Goal: Task Accomplishment & Management: Use online tool/utility

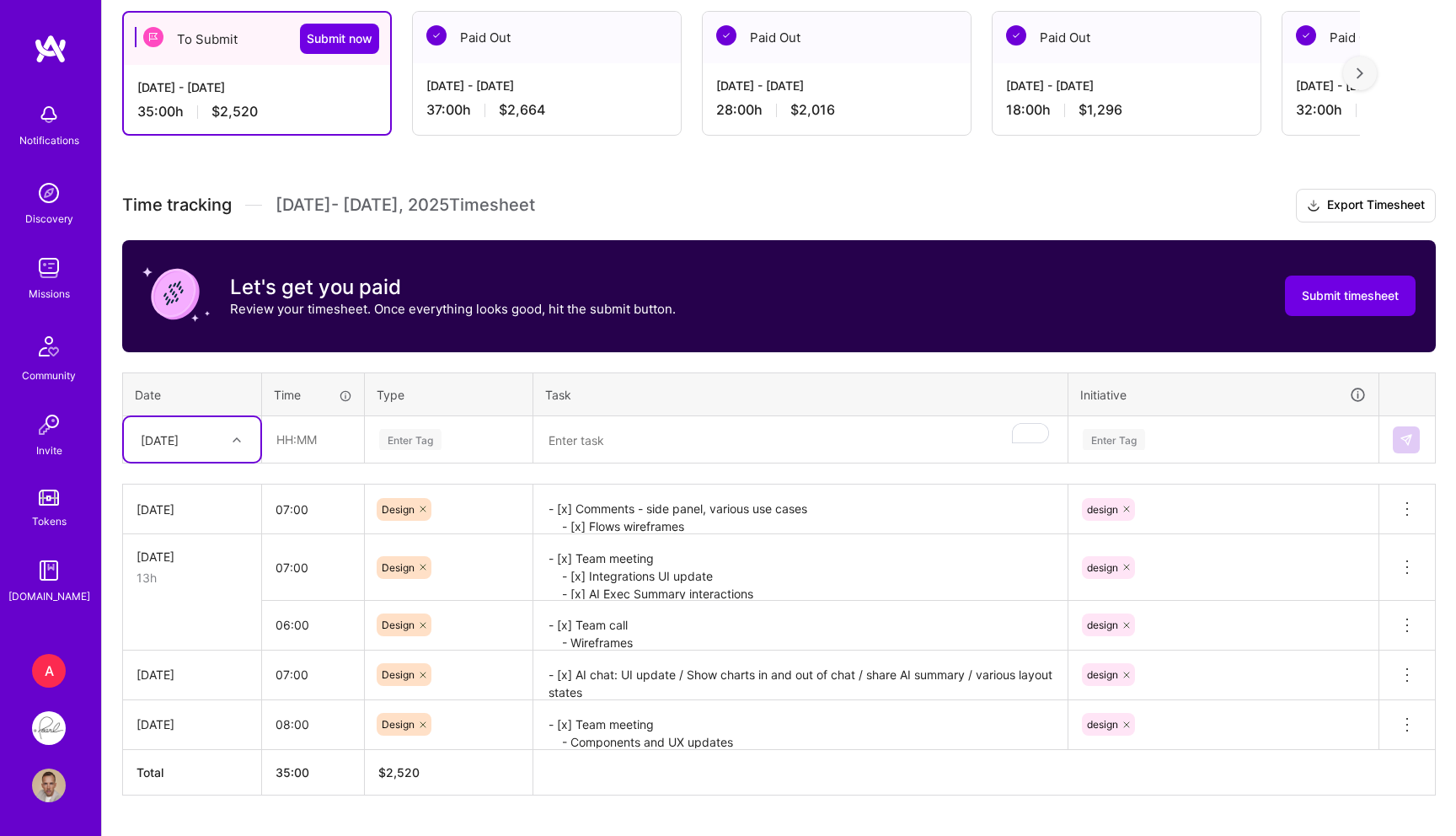
scroll to position [340, 0]
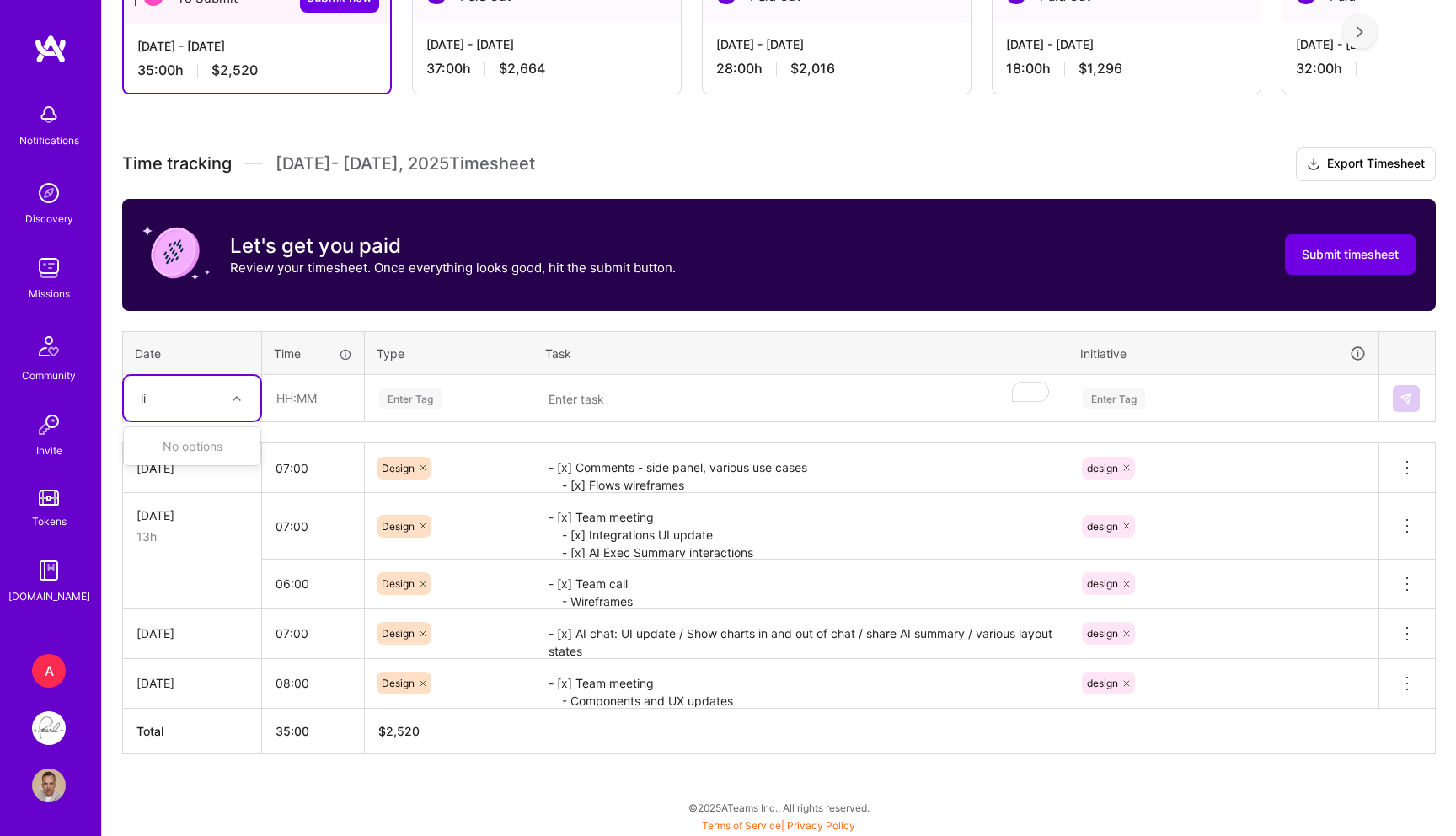
type input "li"
click at [860, 71] on div "28:00 h $2,016" at bounding box center [836, 68] width 241 height 18
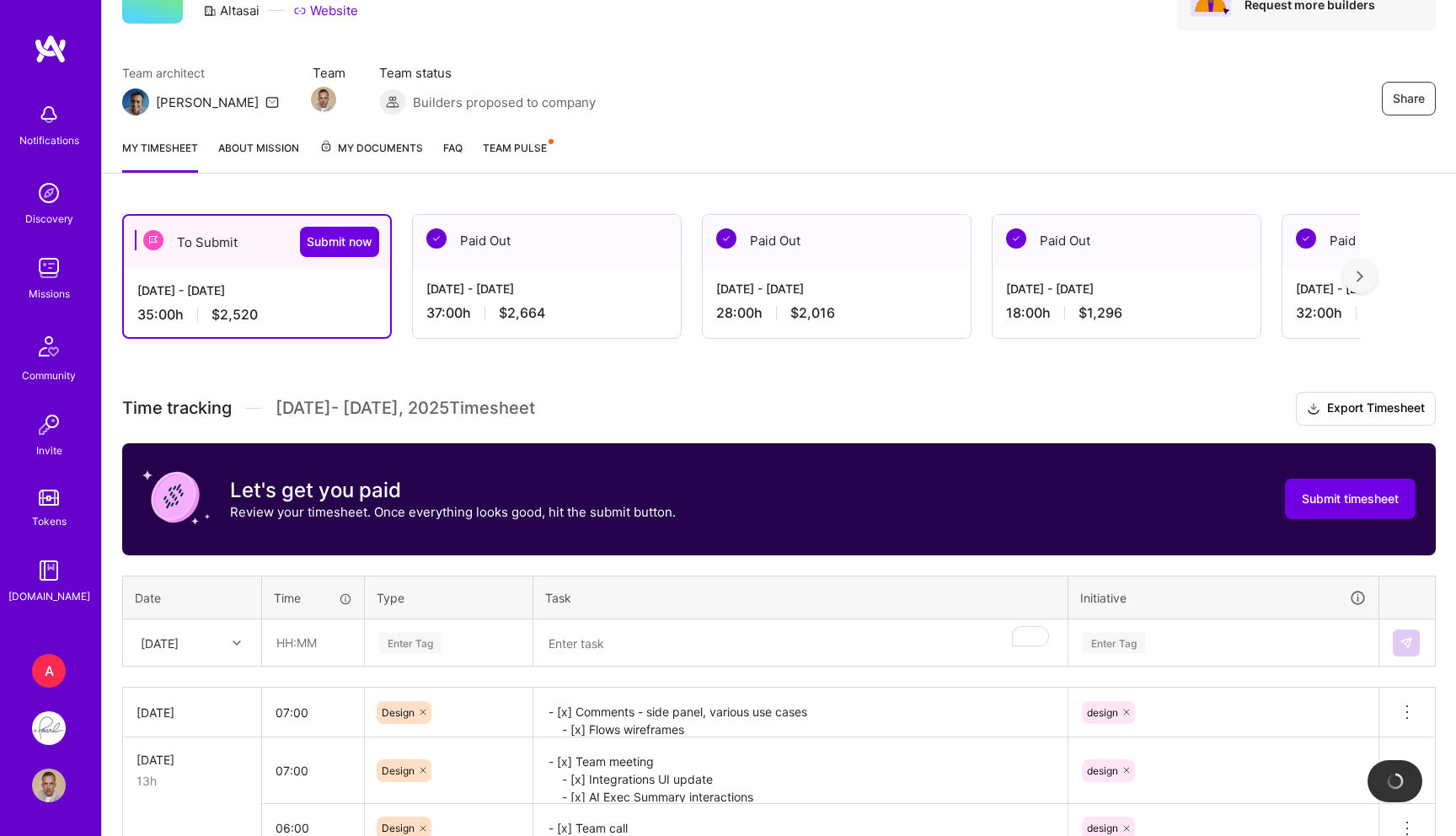
scroll to position [59, 0]
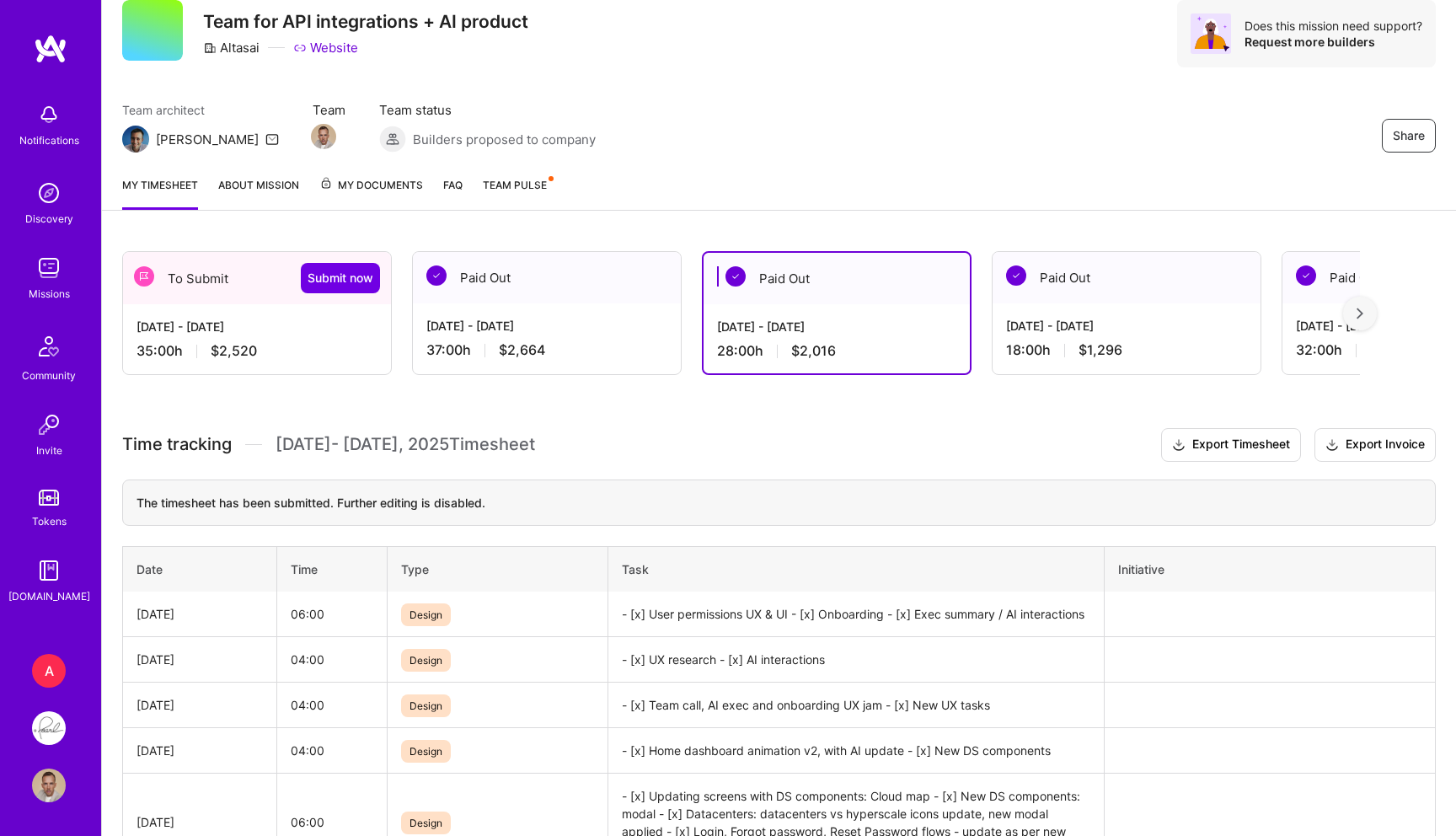
click at [287, 278] on div "To Submit Submit now" at bounding box center [257, 278] width 268 height 53
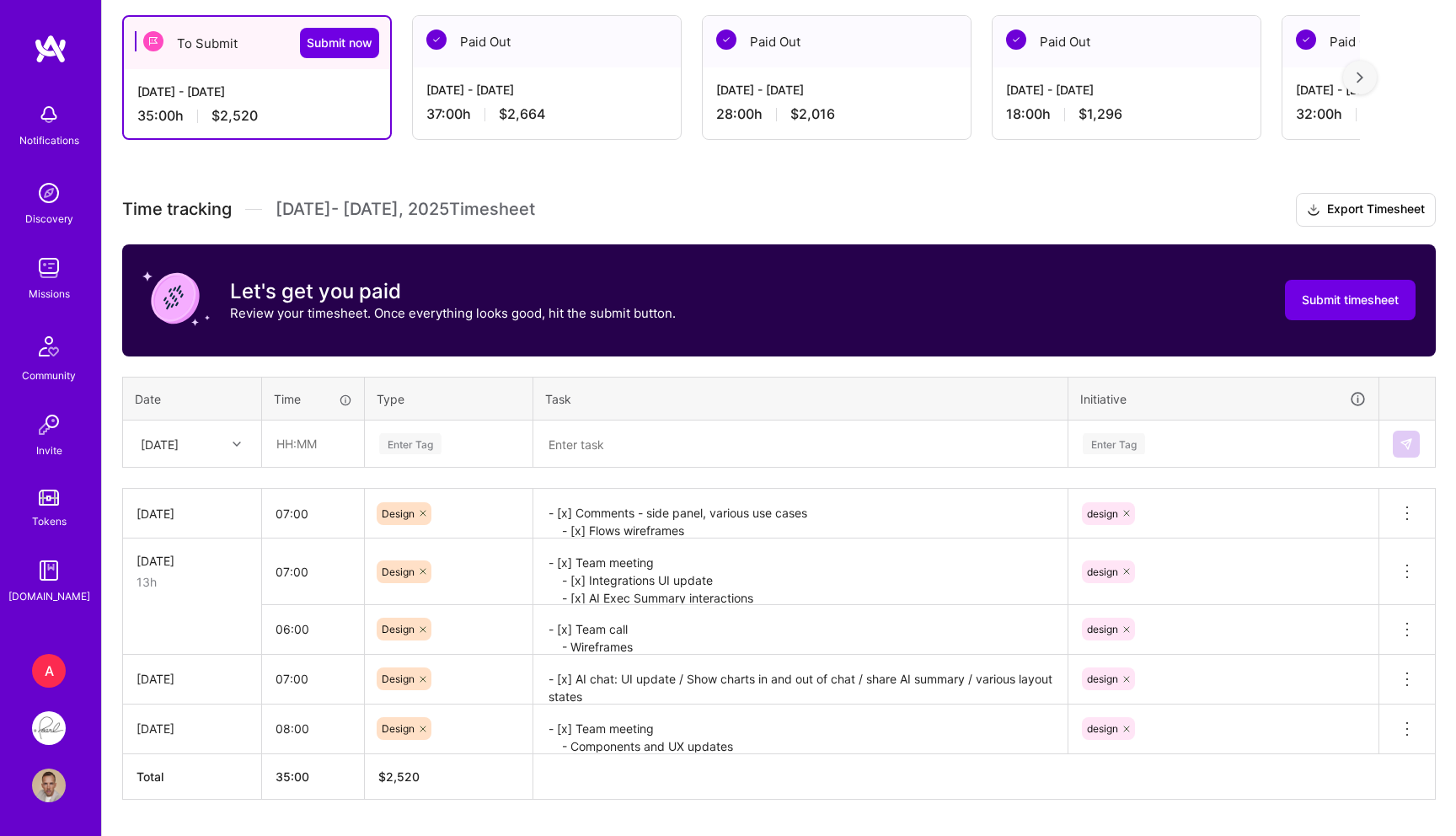
scroll to position [311, 0]
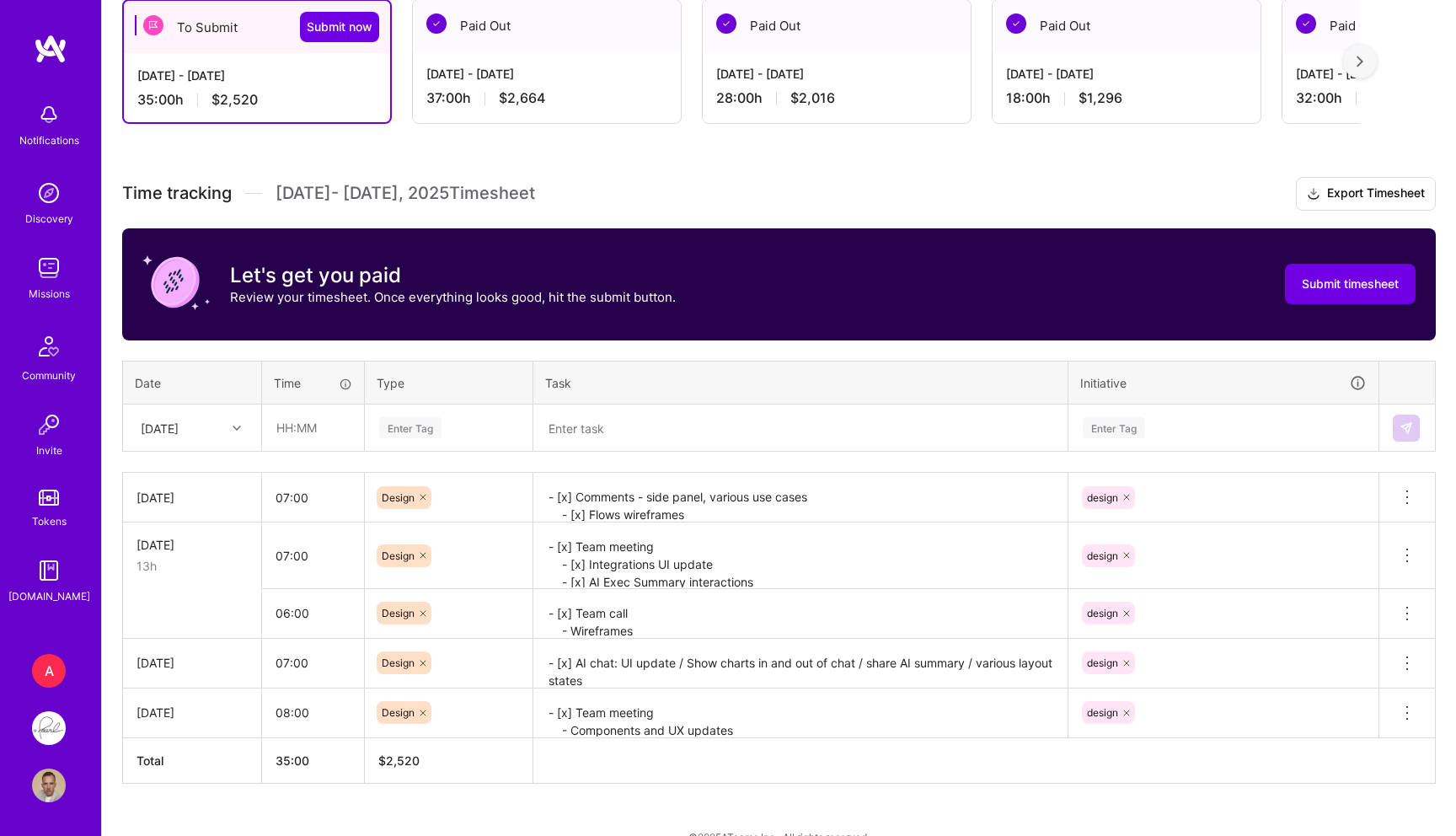
click at [579, 603] on textarea "- [x] Team call - Wireframes - DS components" at bounding box center [800, 613] width 531 height 47
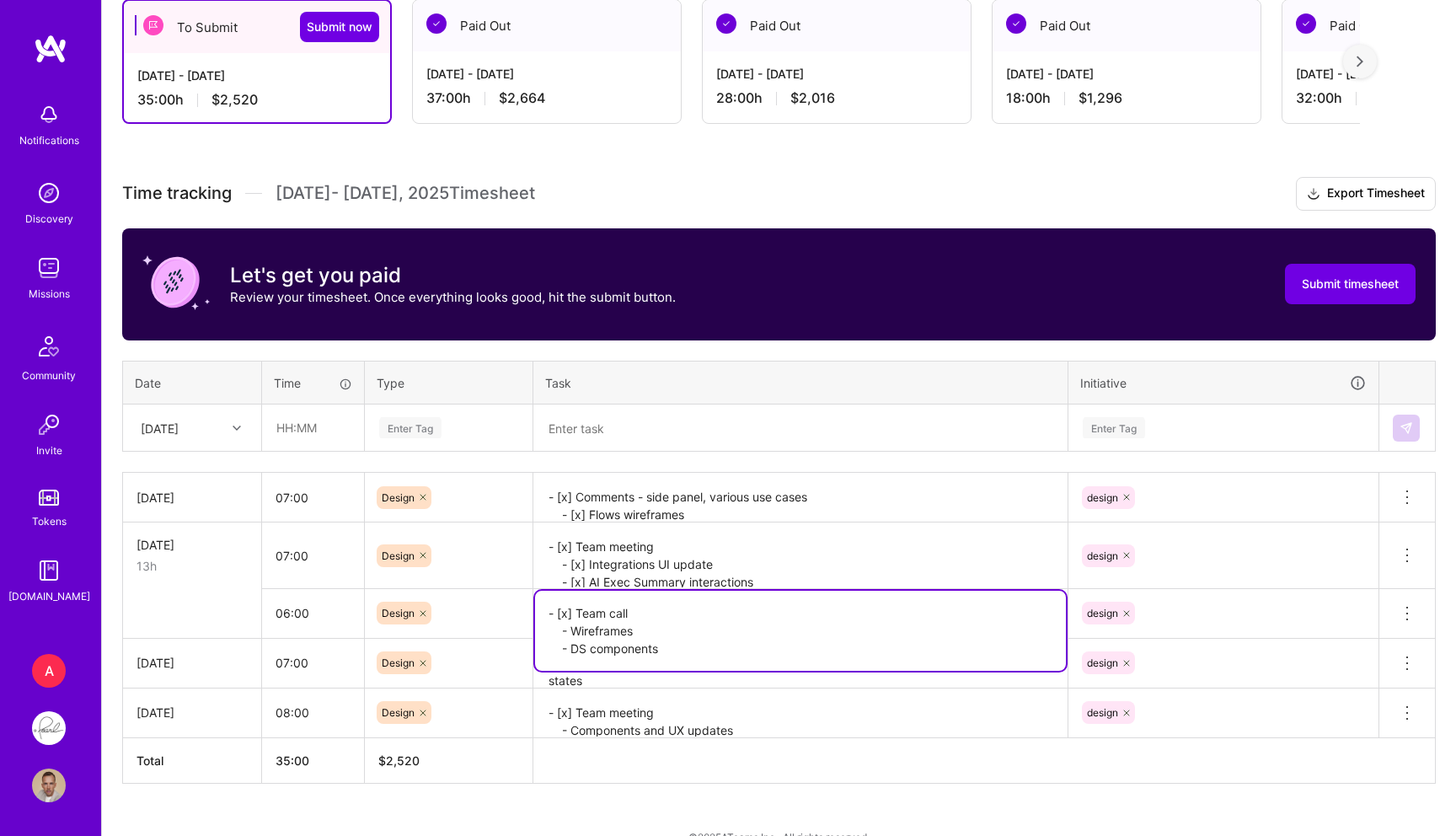
click at [587, 542] on textarea "- [x] Team meeting - [x] Integrations UI update - [x] AI Exec Summary interacti…" at bounding box center [800, 555] width 531 height 63
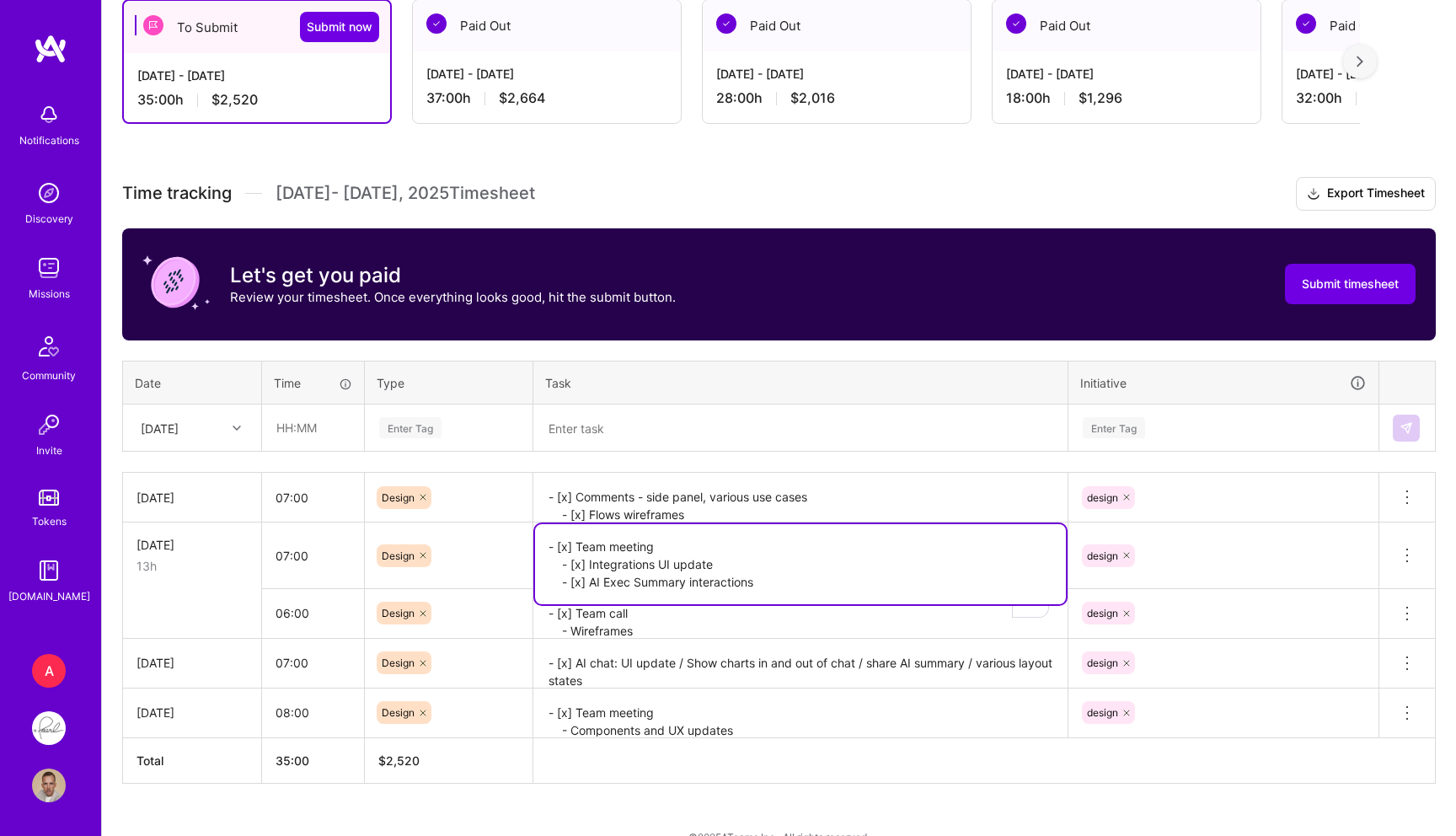
click at [609, 620] on textarea "- [x] Team call - Wireframes - DS components" at bounding box center [800, 613] width 531 height 47
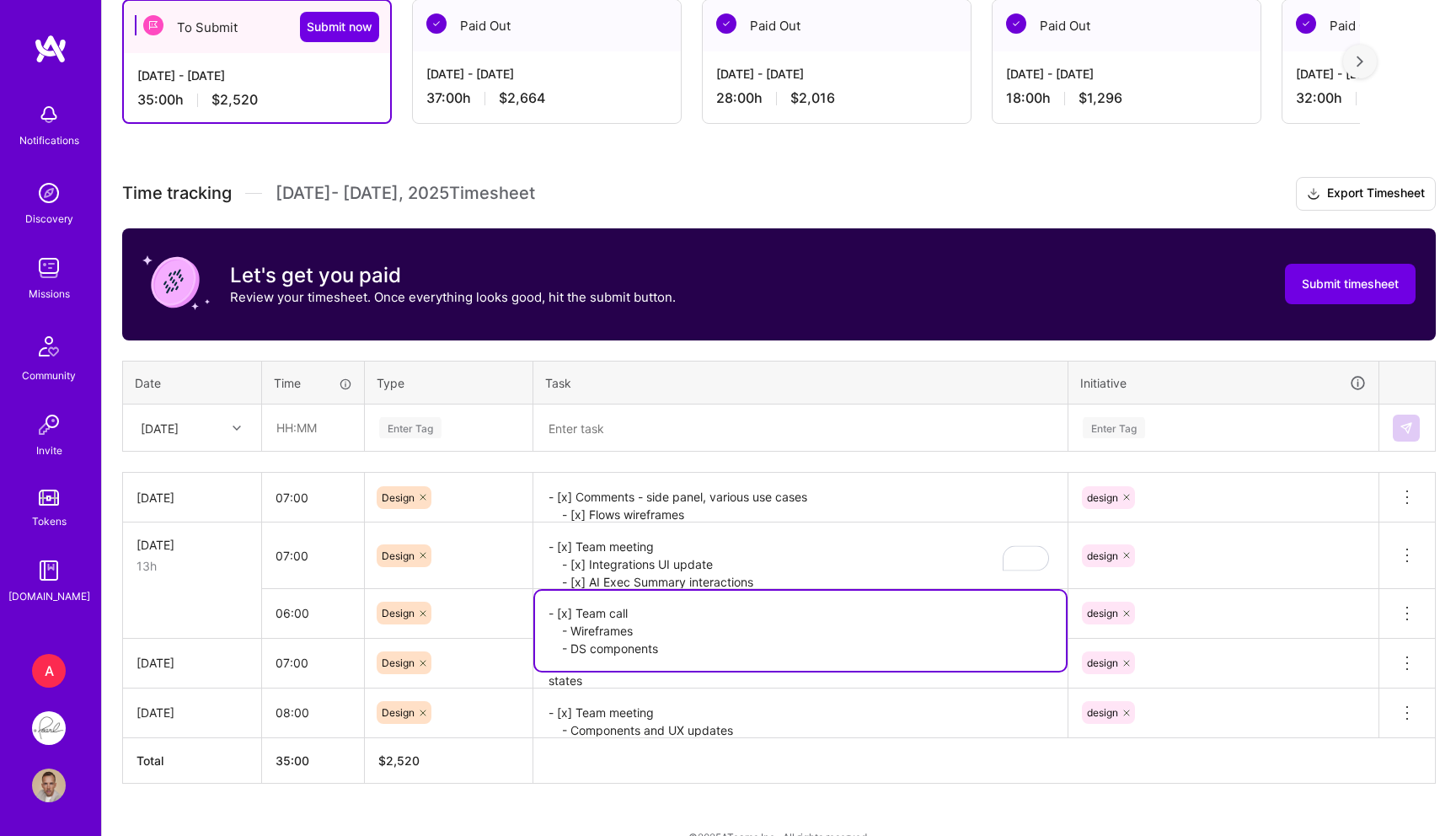
click at [621, 571] on textarea "- [x] Team meeting - [x] Integrations UI update - [x] AI Exec Summary interacti…" at bounding box center [800, 556] width 531 height 64
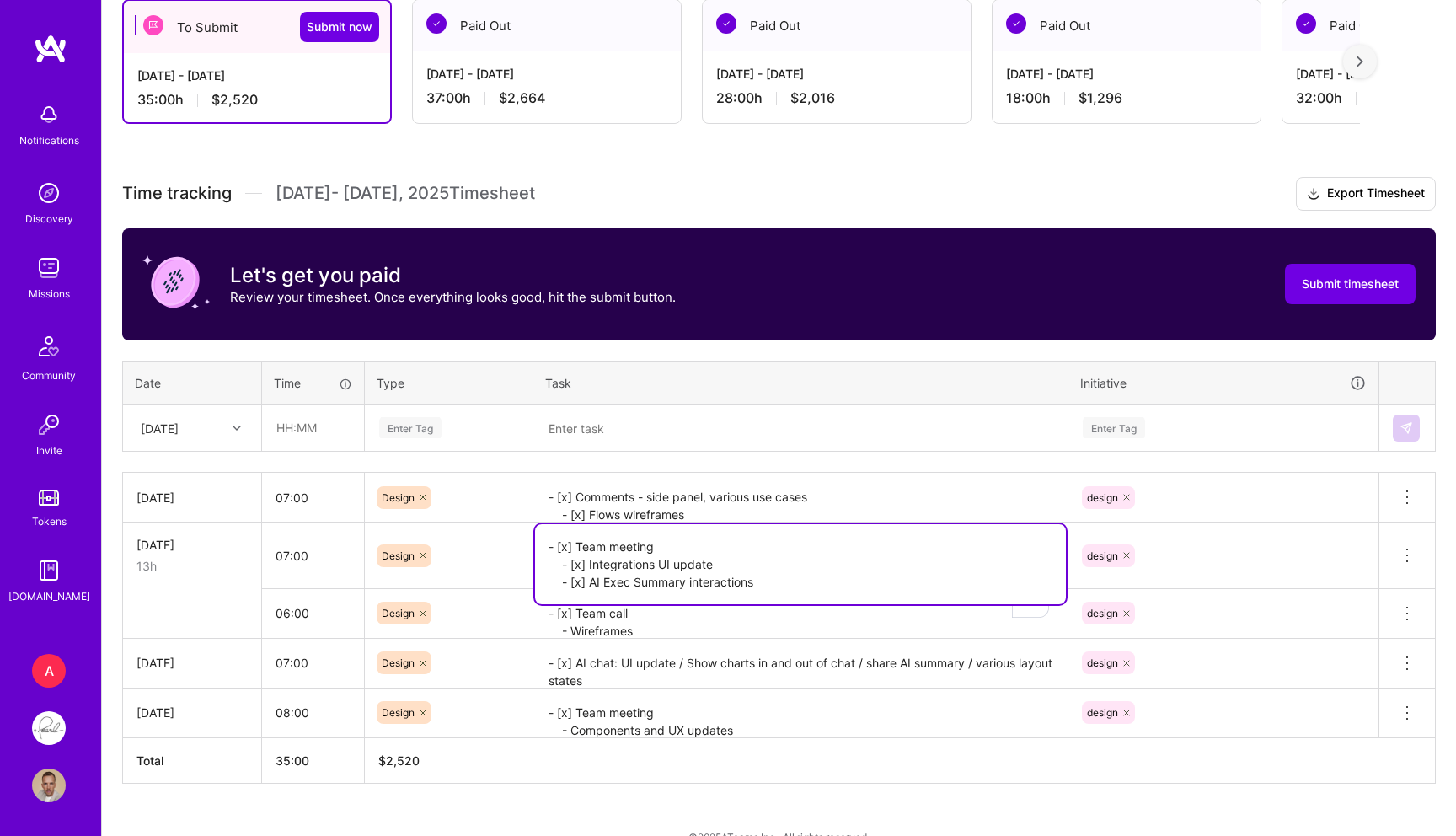
click at [571, 546] on textarea "- [x] Team meeting - [x] Integrations UI update - [x] AI Exec Summary interacti…" at bounding box center [800, 563] width 531 height 80
click at [673, 613] on textarea "- [x] Team call - Wireframes - DS components" at bounding box center [800, 613] width 531 height 47
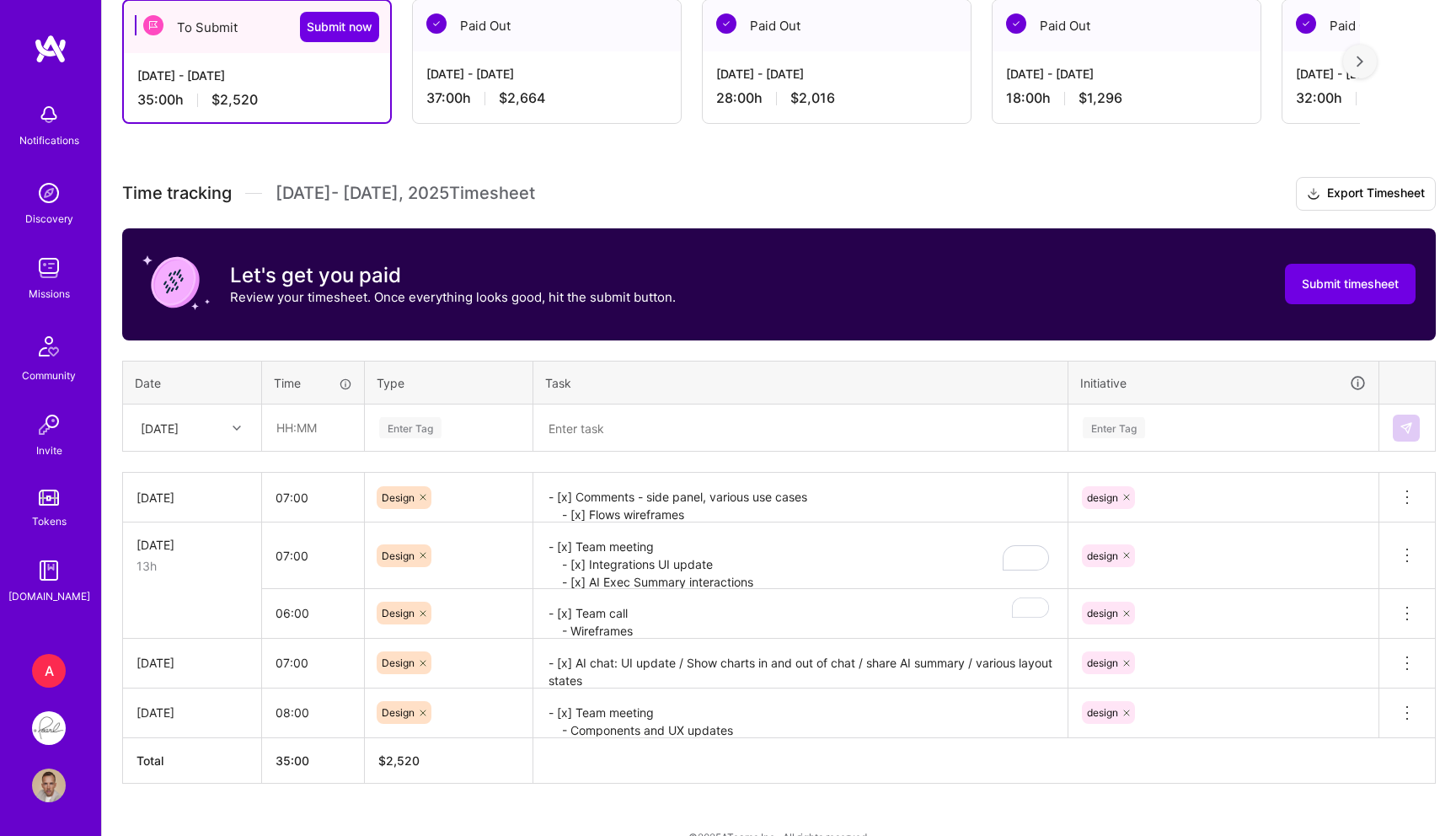
click at [495, 785] on div "To Submit Submit now [DATE] - [DATE] 35:00 h $2,520 Paid Out [DATE] - [DATE] 37…" at bounding box center [778, 423] width 1354 height 887
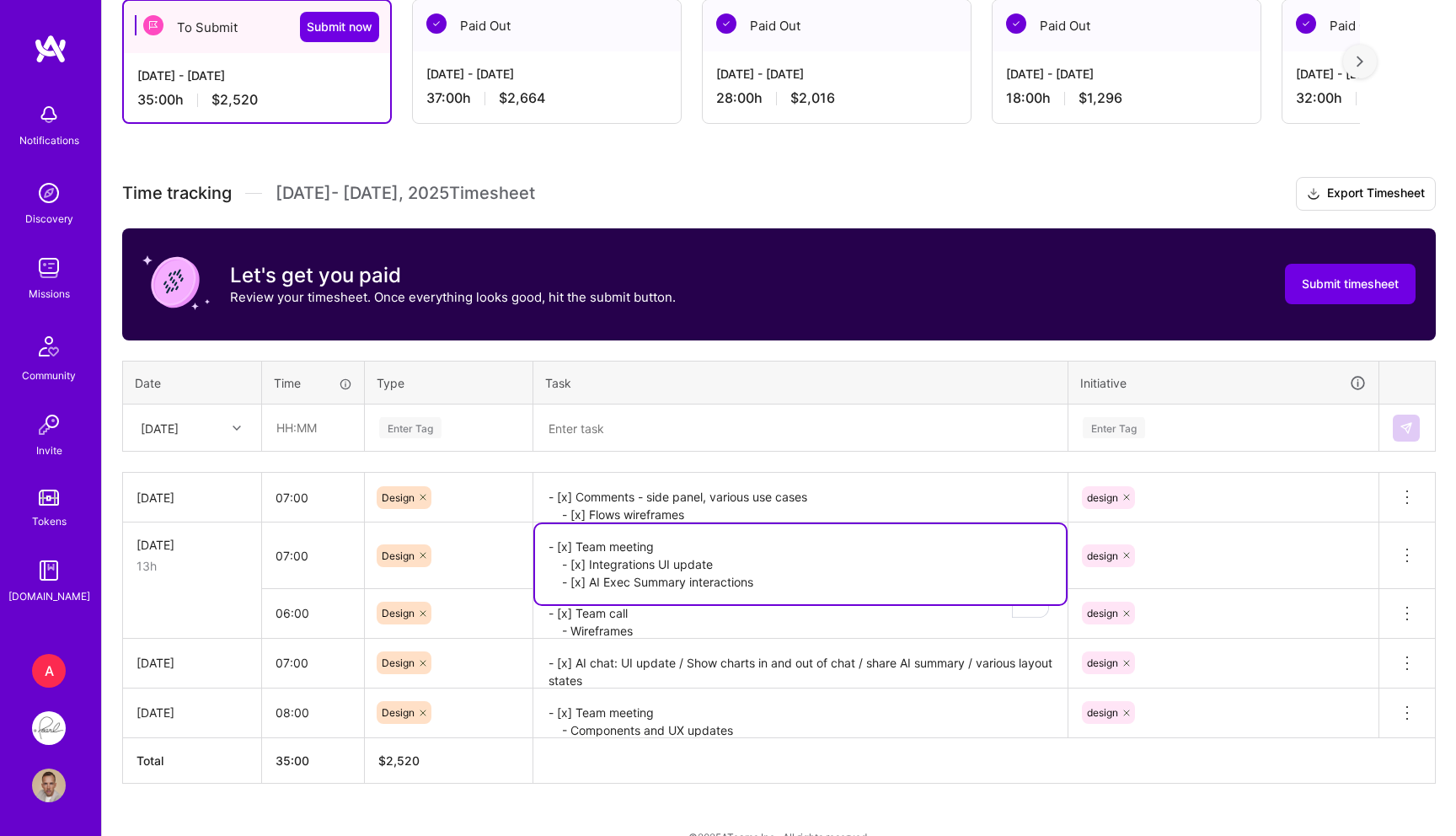
click at [600, 566] on textarea "- [x] Team meeting - [x] Integrations UI update - [x] AI Exec Summary interacti…" at bounding box center [800, 563] width 531 height 80
click at [636, 619] on textarea "- [x] Team call - Wireframes - DS components" at bounding box center [800, 613] width 531 height 47
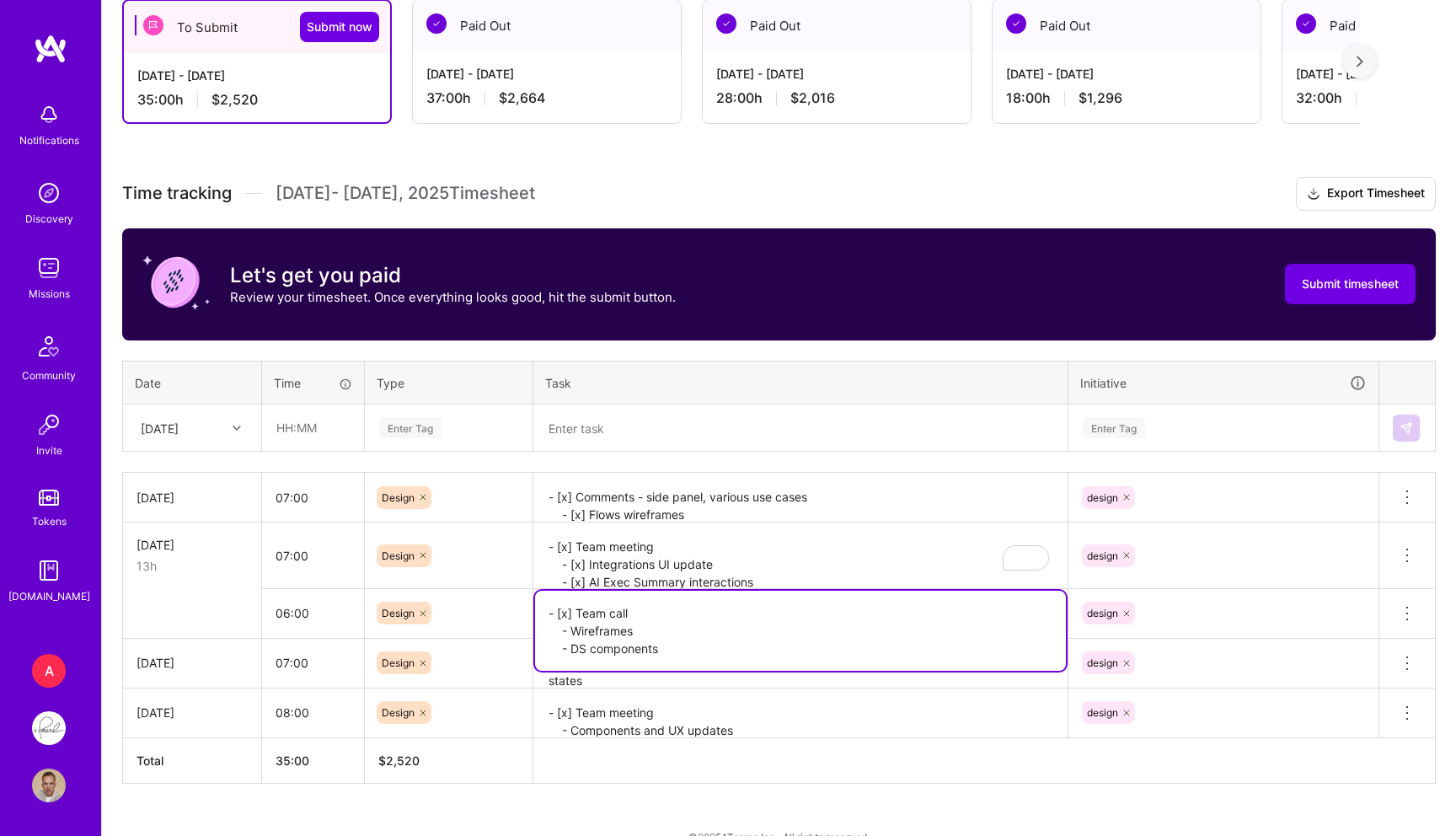
click at [643, 608] on textarea "- [x] Team call - Wireframes - DS components" at bounding box center [800, 630] width 531 height 80
click at [1408, 608] on icon at bounding box center [1407, 613] width 20 height 20
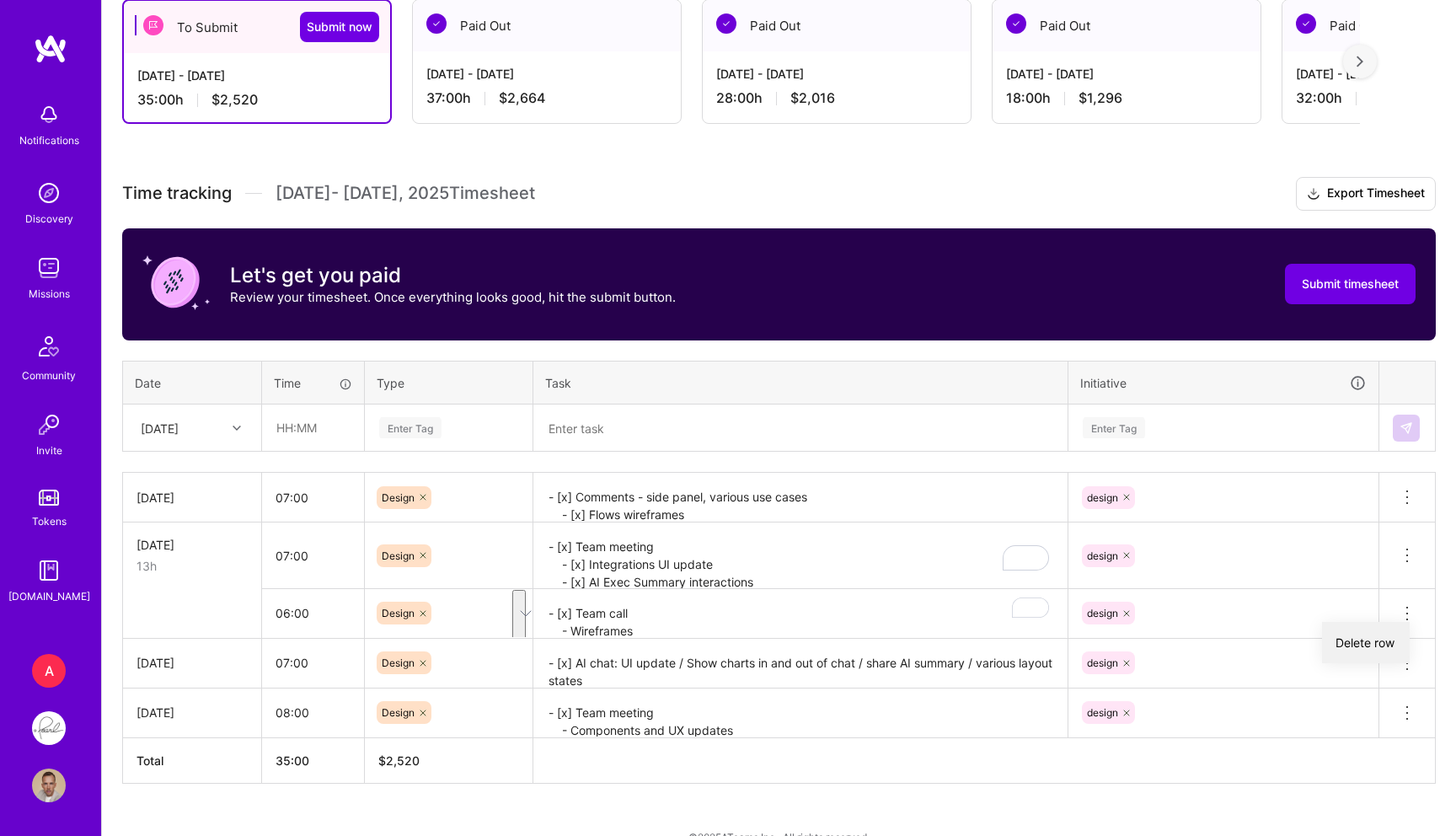
click at [1379, 640] on button "Delete row" at bounding box center [1366, 643] width 88 height 41
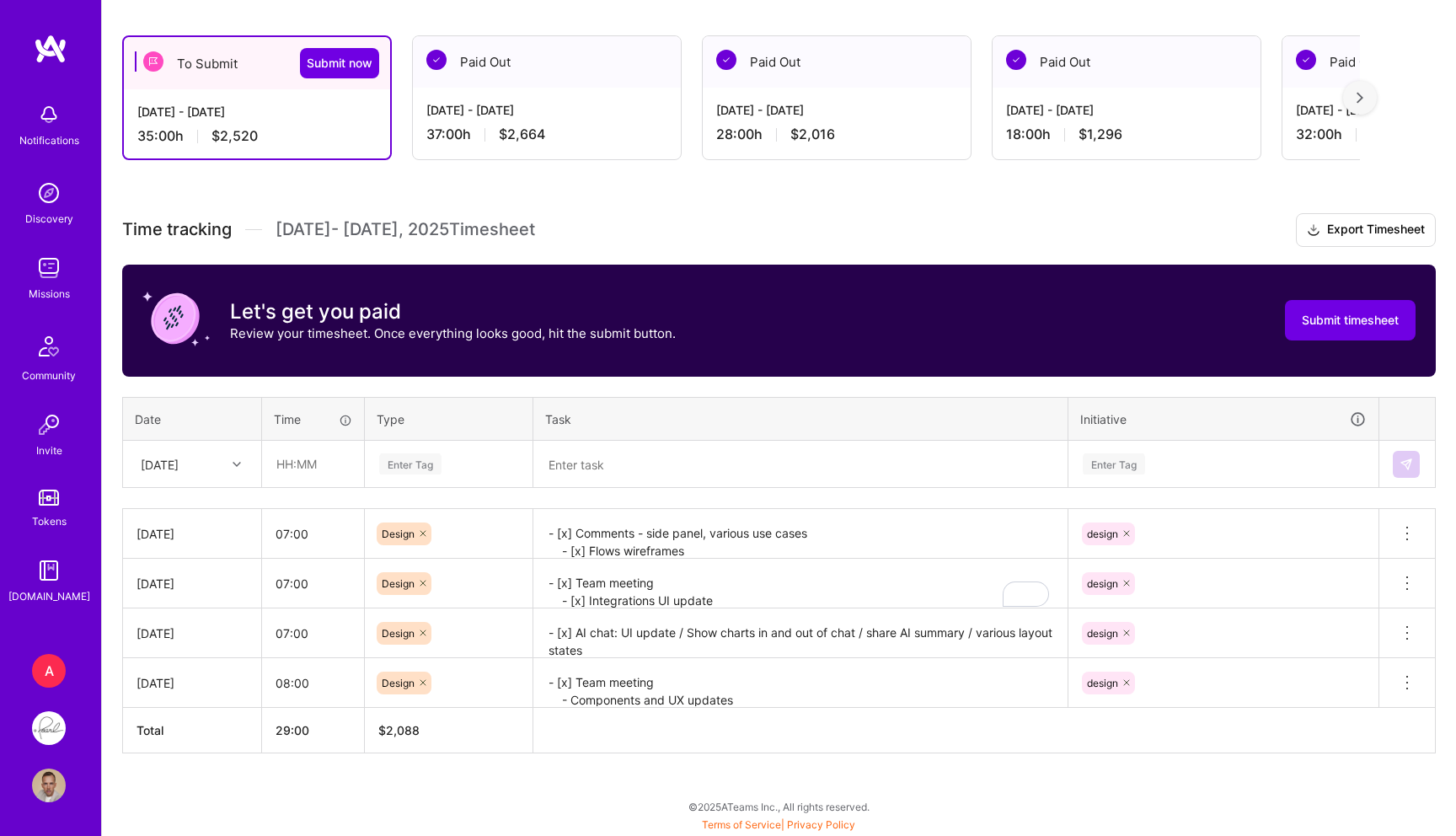
scroll to position [273, 0]
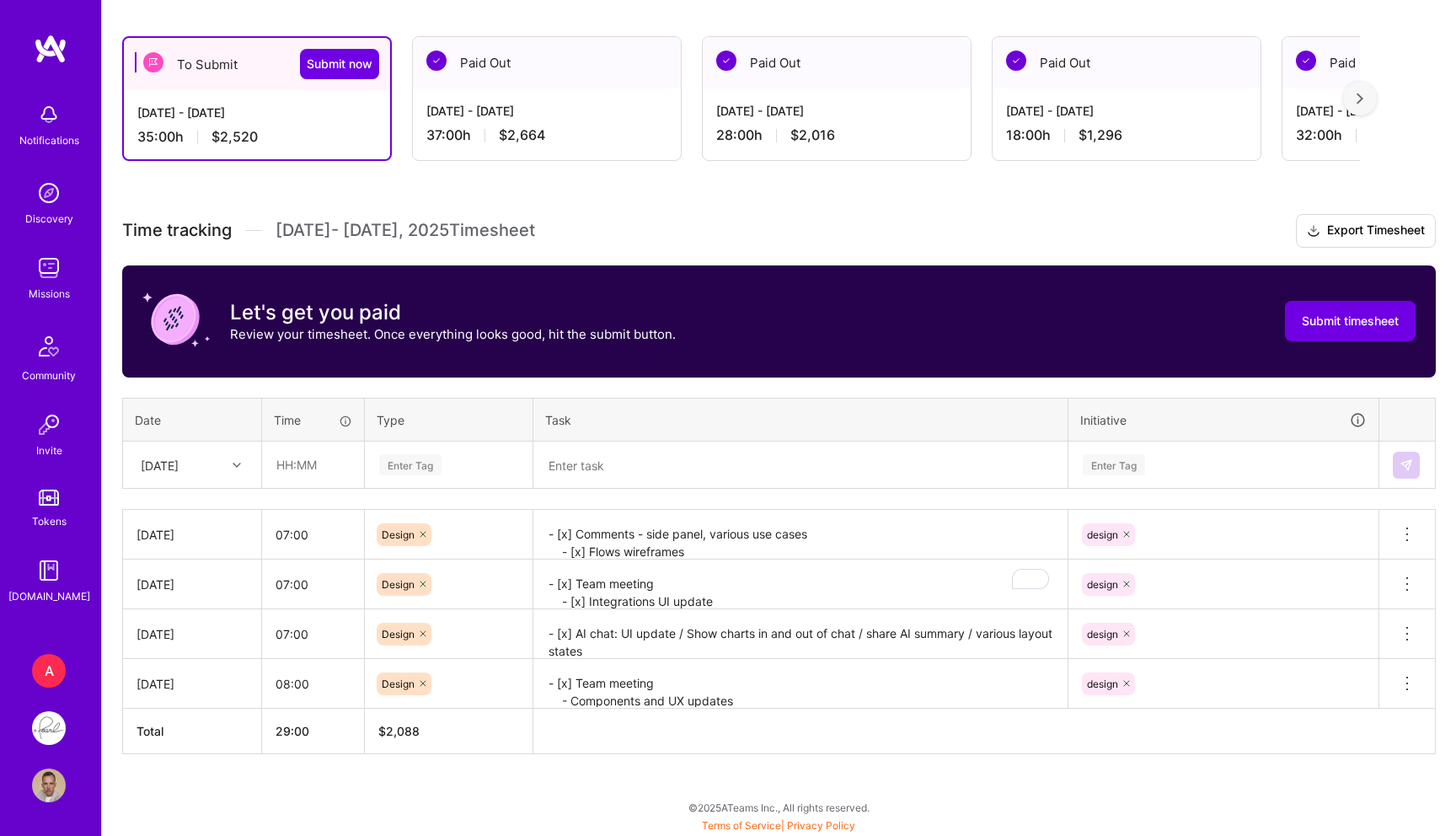
click at [179, 462] on div "[DATE]" at bounding box center [160, 464] width 38 height 18
click at [237, 775] on div "To Submit Submit now [DATE] - [DATE] 29:00 h $2,088 Paid Out [DATE] - [DATE] 37…" at bounding box center [778, 426] width 1354 height 820
click at [207, 456] on div "[DATE]" at bounding box center [179, 464] width 93 height 28
click at [208, 463] on div "[DATE]" at bounding box center [179, 464] width 93 height 28
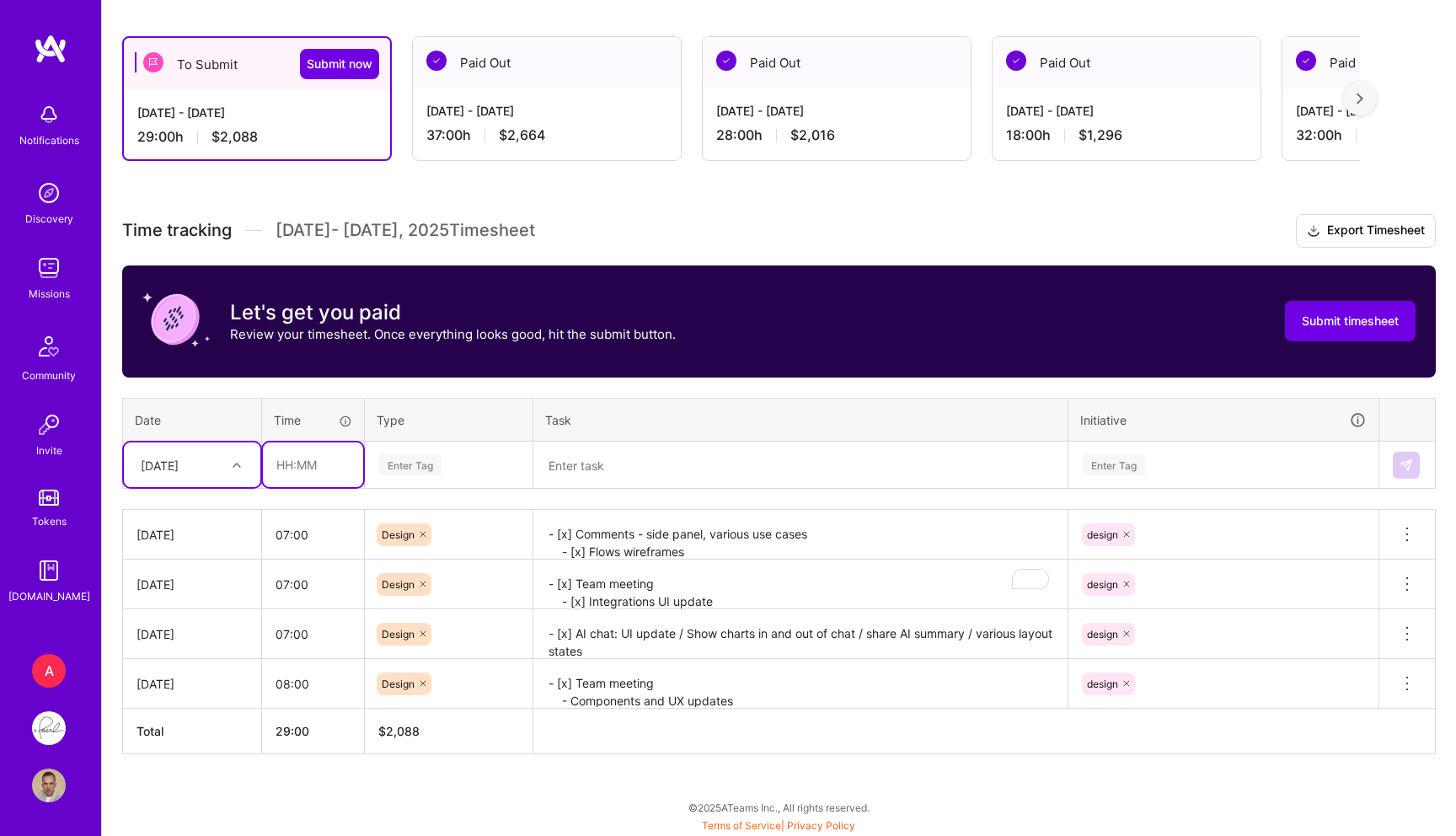
click at [321, 465] on input "text" at bounding box center [313, 465] width 100 height 45
type input "06:00"
click at [426, 468] on div "Enter Tag" at bounding box center [410, 464] width 62 height 26
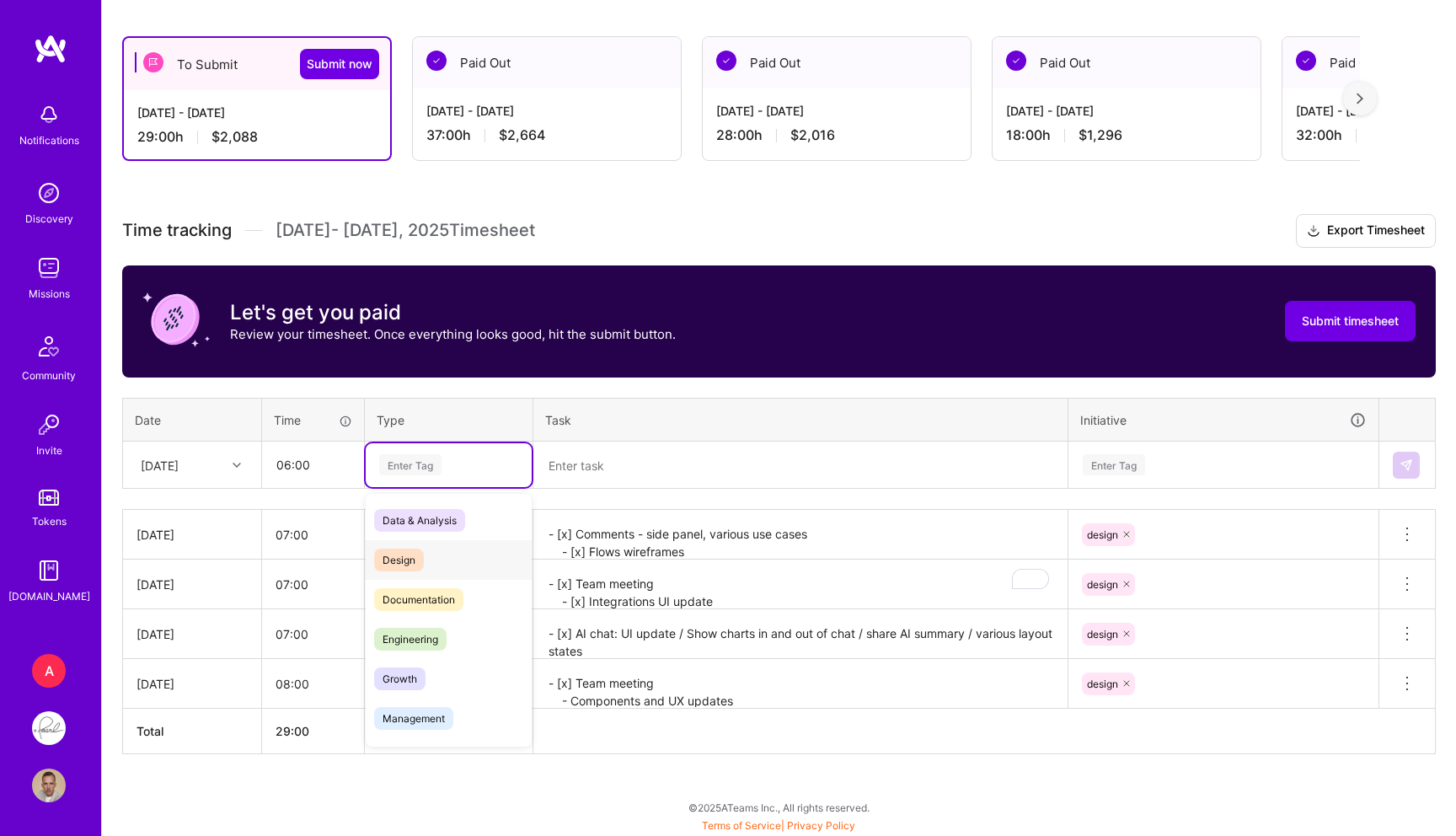
click at [398, 555] on span "Design" at bounding box center [399, 560] width 50 height 22
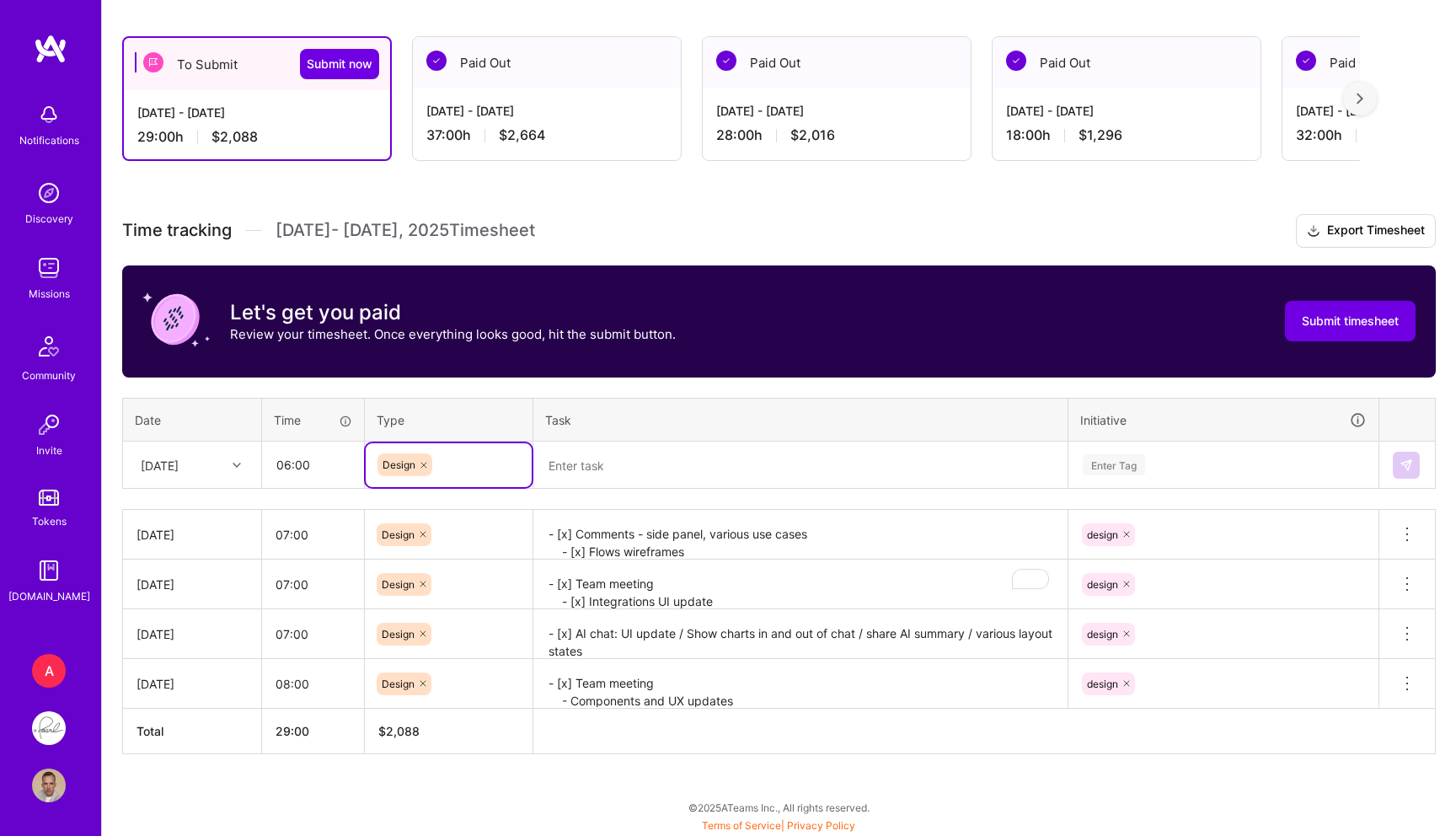
click at [612, 463] on textarea at bounding box center [800, 465] width 531 height 44
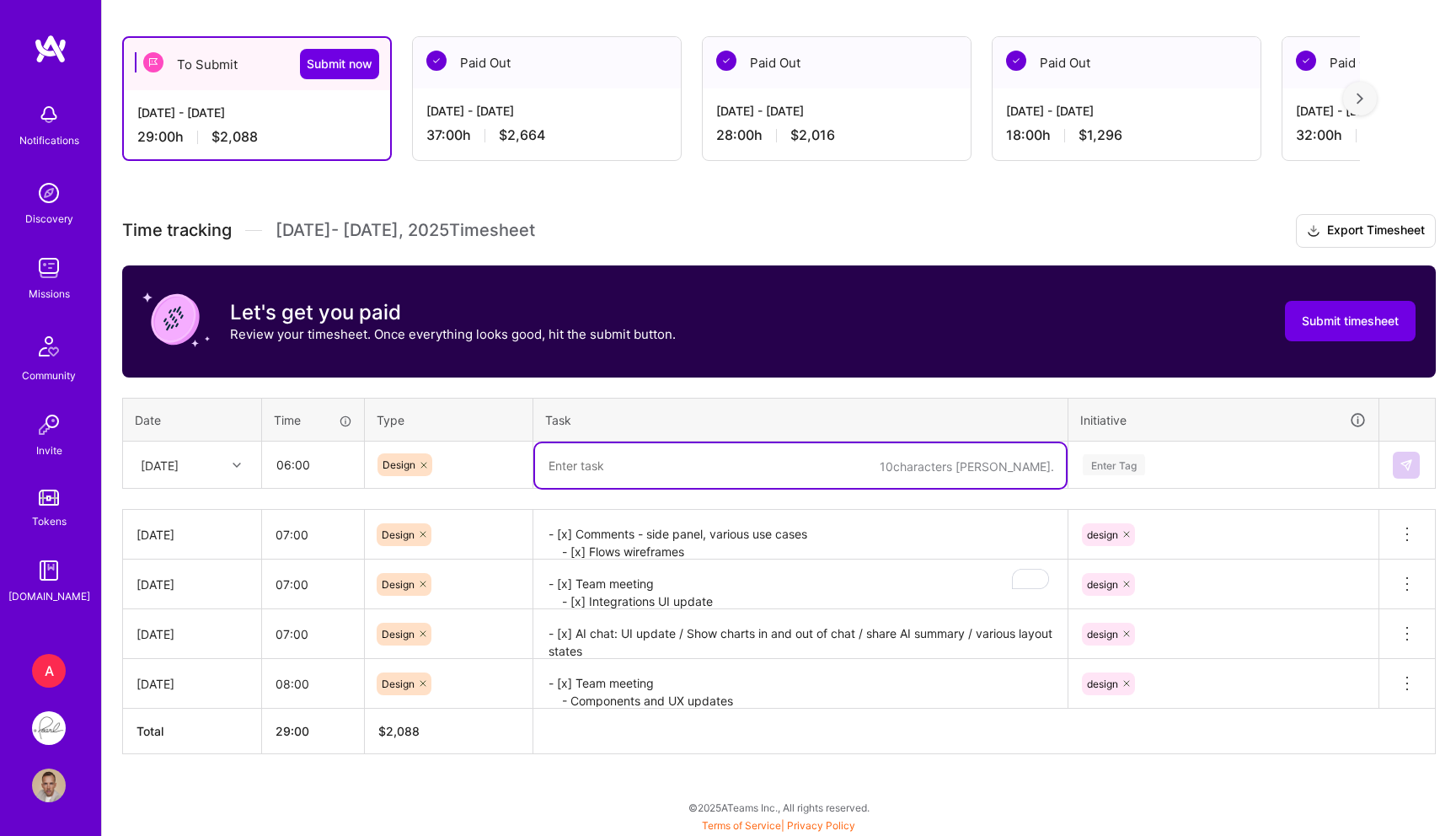
paste textarea "- [x] Team call - Wireframes - DS components"
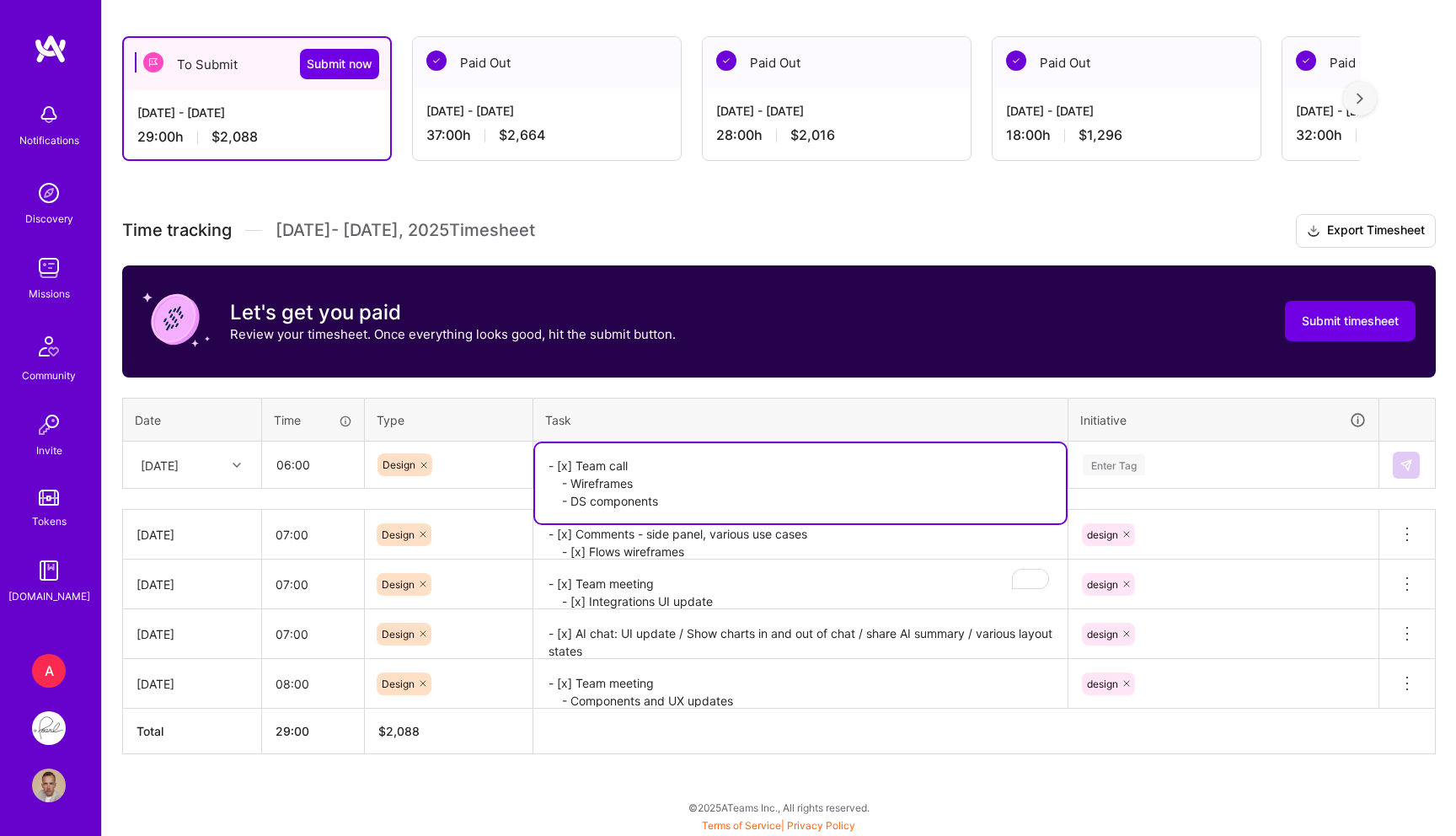
type textarea "- [x] Team call - Wireframes - DS components"
click at [1160, 456] on div "Enter Tag" at bounding box center [1224, 464] width 285 height 21
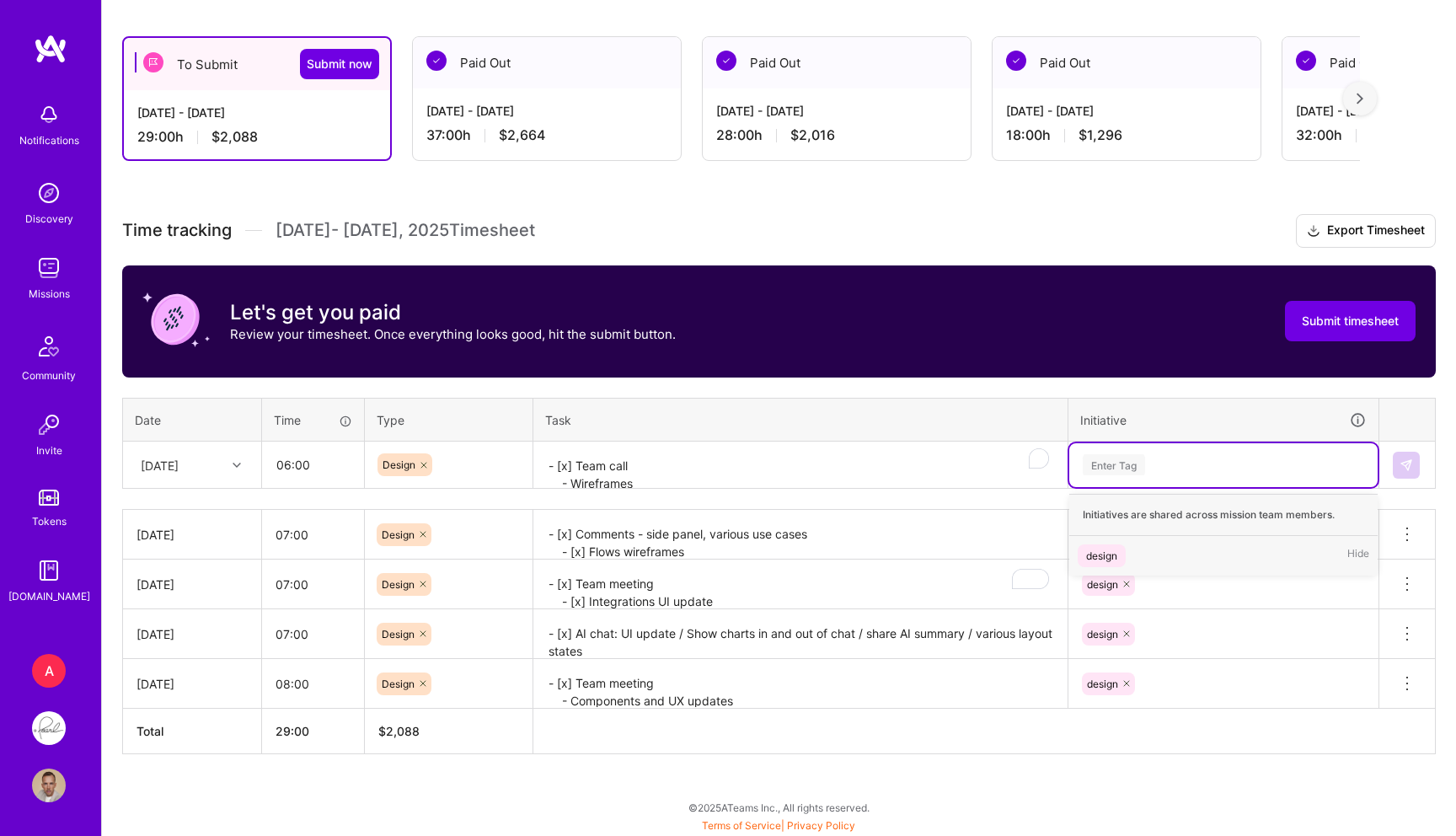
click at [1101, 567] on div "design Hide" at bounding box center [1223, 556] width 308 height 40
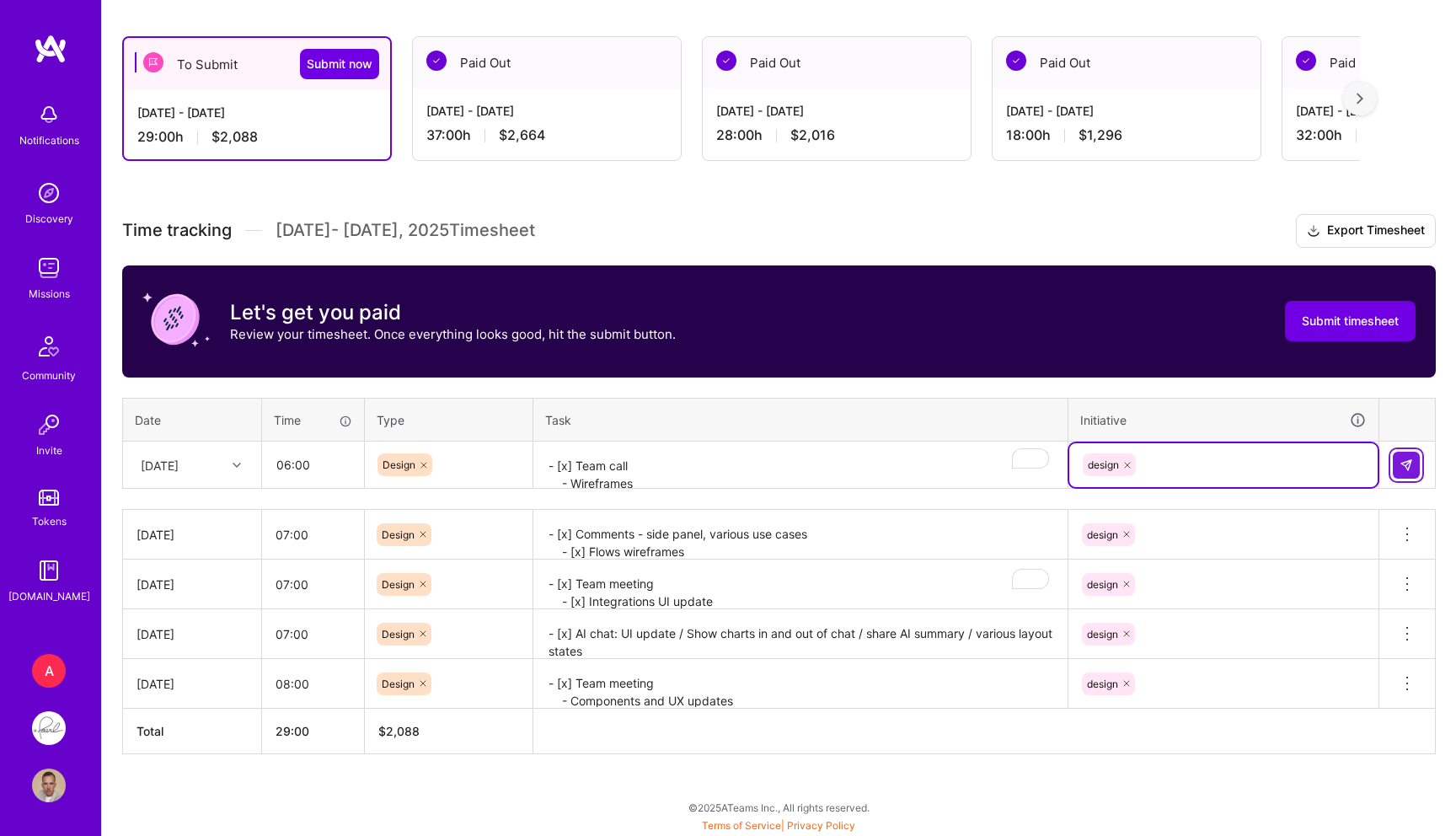
click at [1406, 458] on img at bounding box center [1407, 465] width 14 height 14
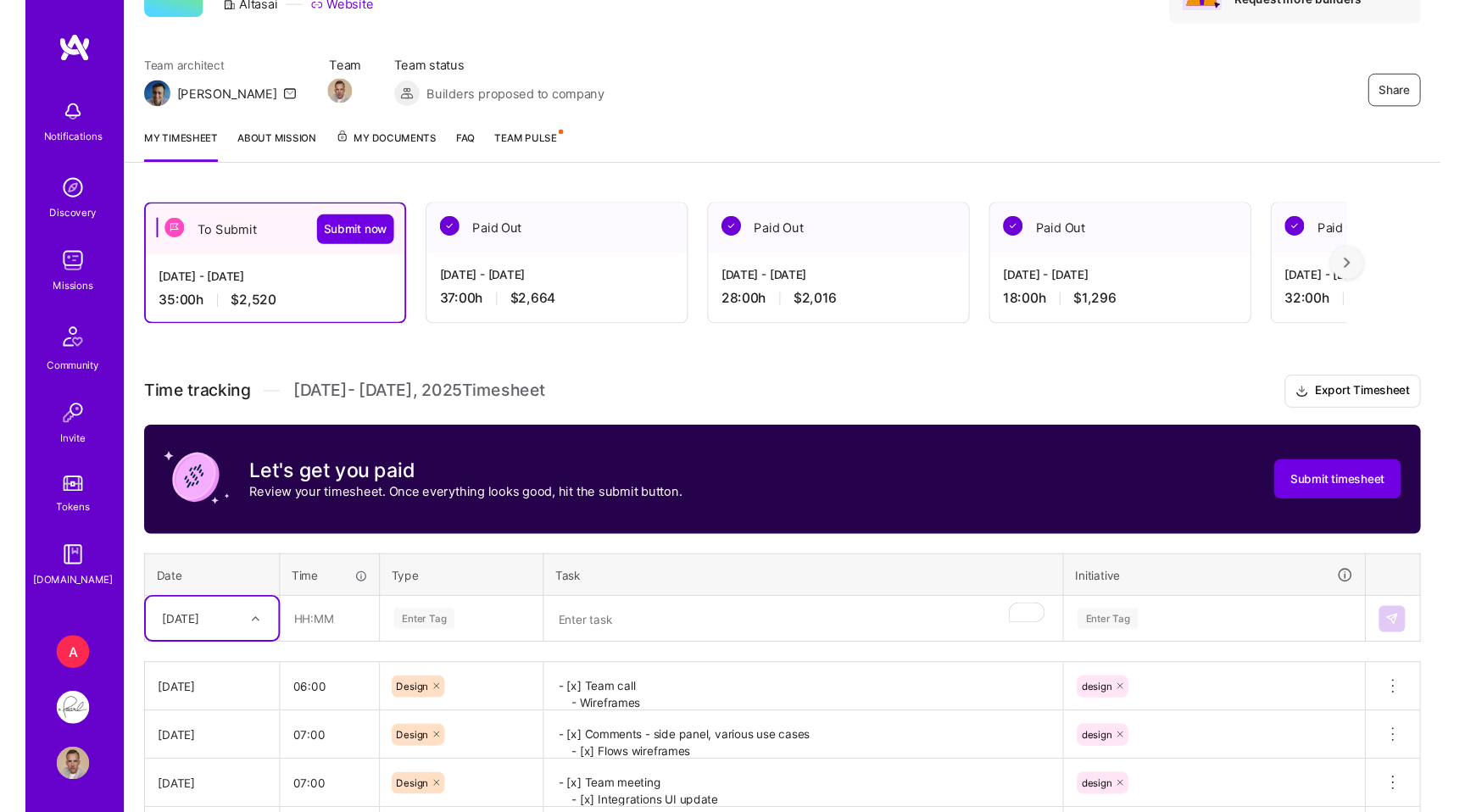
scroll to position [0, 0]
